Goal: Information Seeking & Learning: Learn about a topic

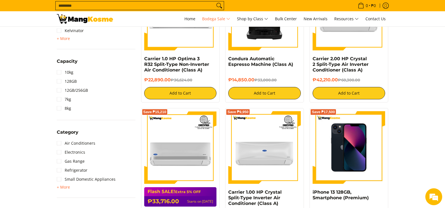
scroll to position [421, 0]
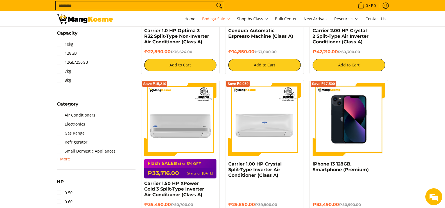
click at [67, 160] on span "+ More" at bounding box center [63, 158] width 13 height 4
click at [90, 4] on input "Search..." at bounding box center [135, 5] width 159 height 8
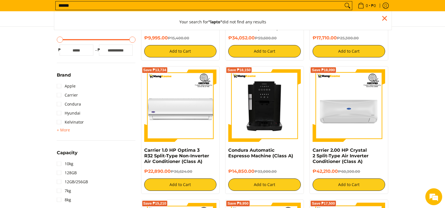
scroll to position [278, 0]
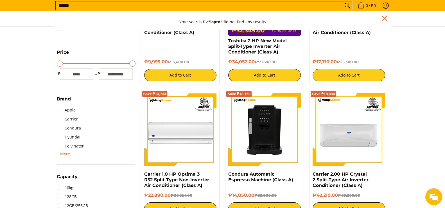
type input "******"
click at [343, 1] on button "Search" at bounding box center [347, 5] width 9 height 8
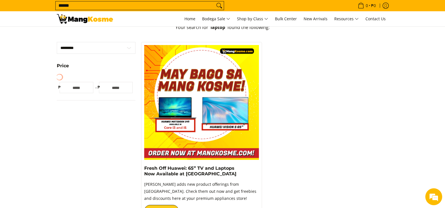
scroll to position [168, 0]
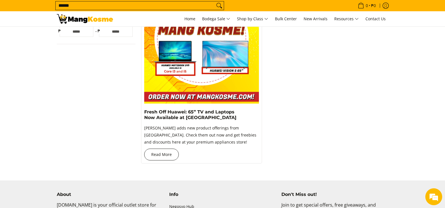
click at [161, 155] on link "Read More" at bounding box center [161, 154] width 35 height 12
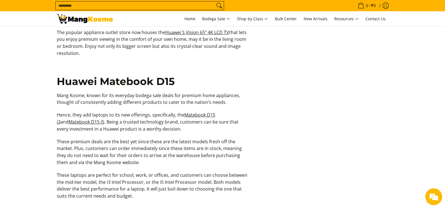
scroll to position [983, 0]
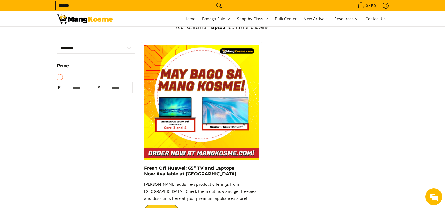
scroll to position [56, 0]
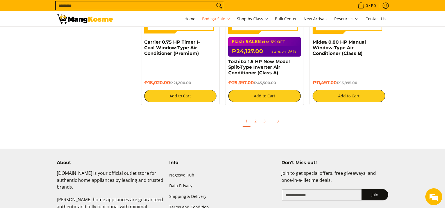
scroll to position [1205, 0]
